Goal: Task Accomplishment & Management: Manage account settings

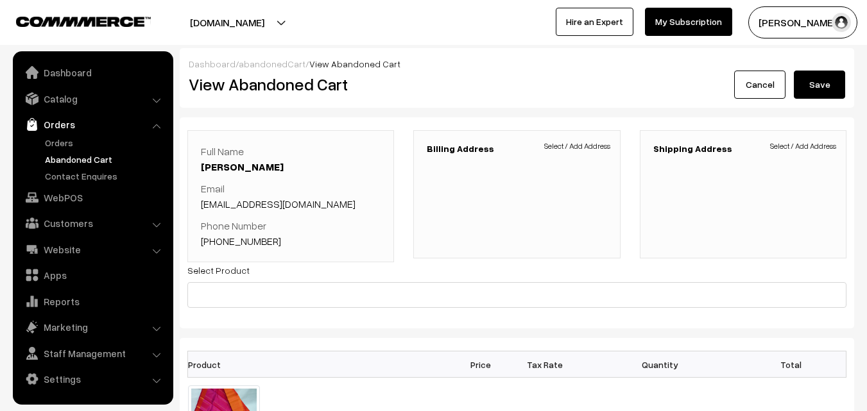
scroll to position [257, 0]
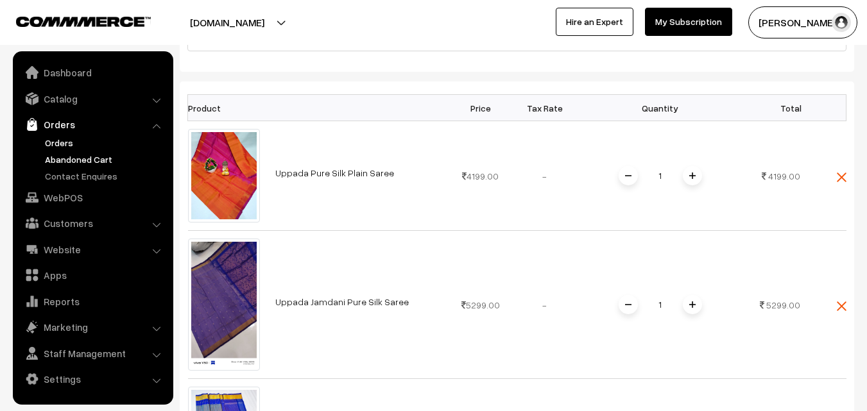
click at [65, 144] on link "Orders" at bounding box center [105, 142] width 127 height 13
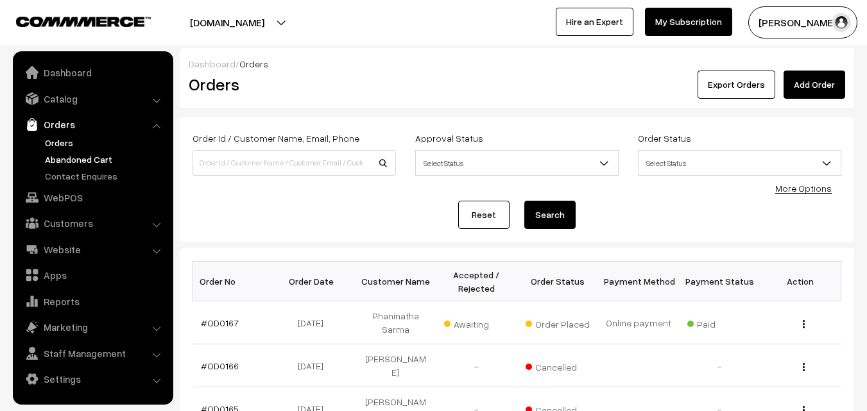
click at [78, 163] on link "Abandoned Cart" at bounding box center [105, 159] width 127 height 13
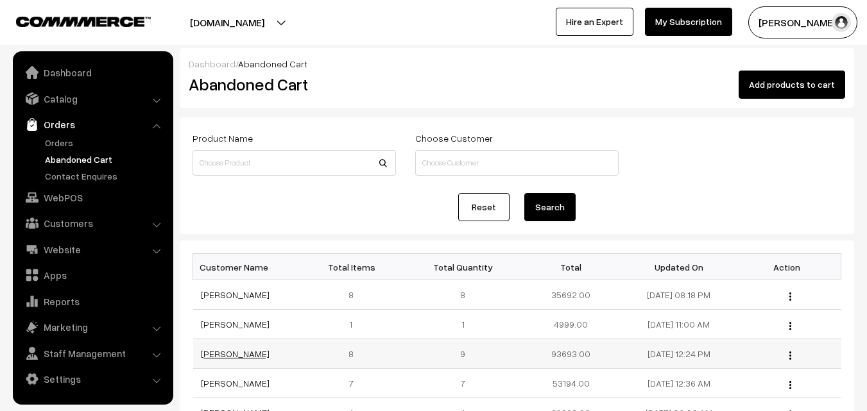
click at [236, 356] on link "Bharathi BS" at bounding box center [235, 353] width 69 height 11
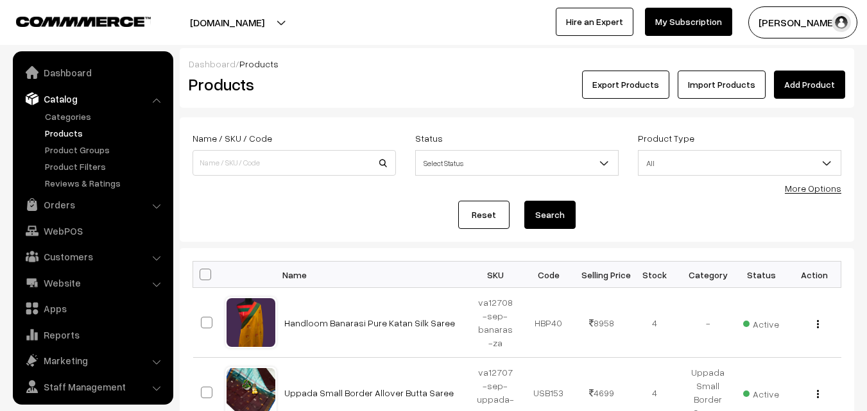
click at [46, 133] on link "Products" at bounding box center [105, 132] width 127 height 13
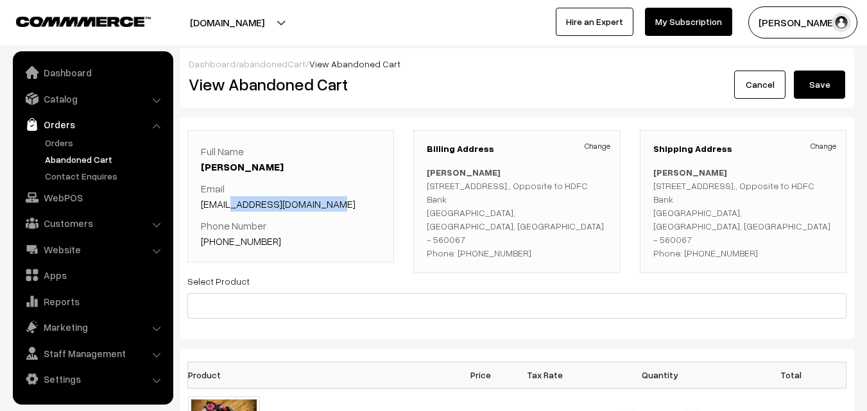
drag, startPoint x: 0, startPoint y: 0, endPoint x: 230, endPoint y: 206, distance: 308.5
click at [230, 206] on p "Email bharathilakshmi3@gmail.com" at bounding box center [291, 196] width 180 height 31
drag, startPoint x: 287, startPoint y: 242, endPoint x: 219, endPoint y: 241, distance: 68.0
click at [219, 241] on p "Phone Number +91 7780573526" at bounding box center [291, 233] width 180 height 31
copy link "7780573526"
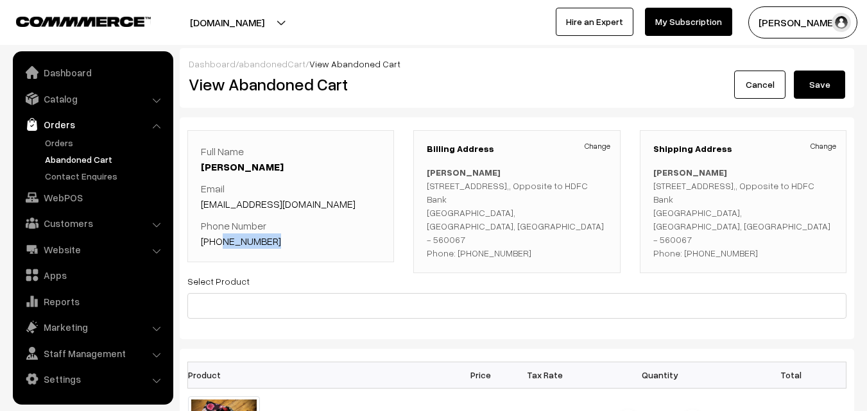
copy link "7780573526"
drag, startPoint x: 198, startPoint y: 205, endPoint x: 334, endPoint y: 204, distance: 135.4
click at [334, 204] on div "Full Name Bharathi BS Email bharathilakshmi3@gmail.com Phone Number +91 7780573…" at bounding box center [290, 196] width 207 height 132
copy link "bharathilakshmi3@gmail.com"
drag, startPoint x: 424, startPoint y: 171, endPoint x: 488, endPoint y: 167, distance: 63.6
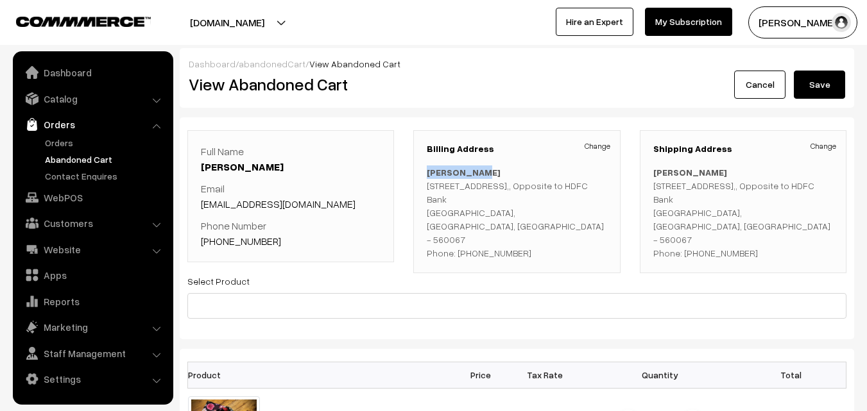
click at [488, 167] on div "Billing Address Change Bharathi BS Flat No.107, 4th Floor, Gsquare building , B…" at bounding box center [516, 201] width 207 height 143
copy b "Bharathi BS"
click at [67, 144] on link "Orders" at bounding box center [105, 142] width 127 height 13
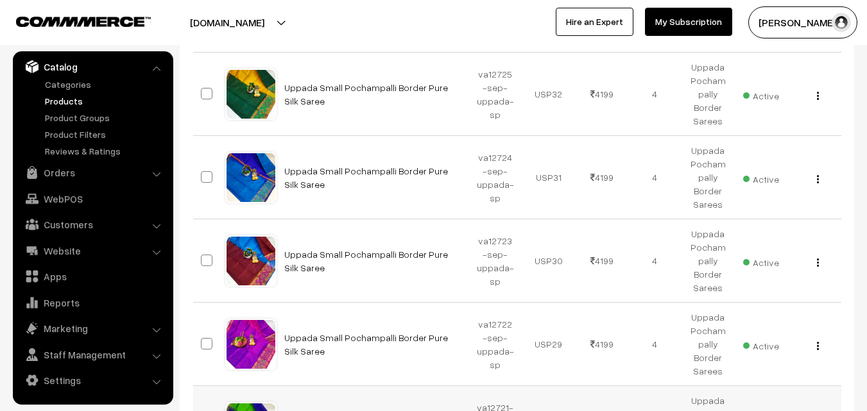
scroll to position [359, 0]
